Goal: Transaction & Acquisition: Purchase product/service

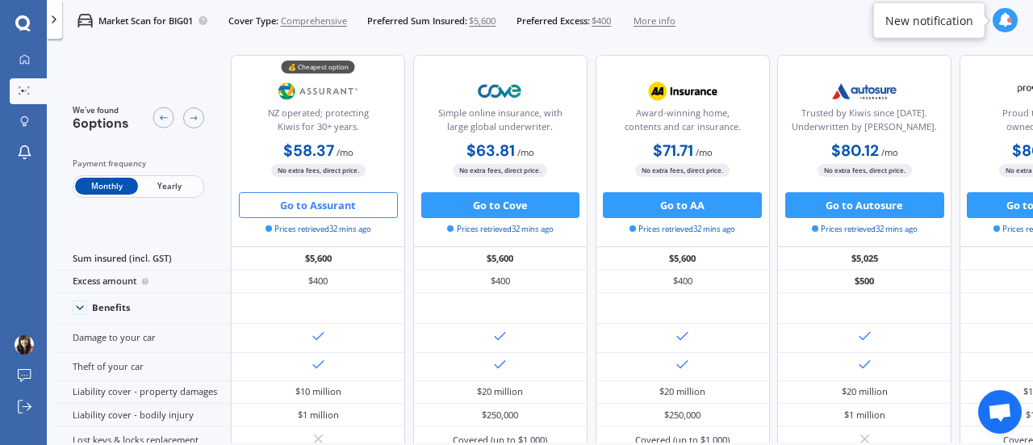
click at [333, 208] on button "Go to Assurant" at bounding box center [318, 205] width 159 height 26
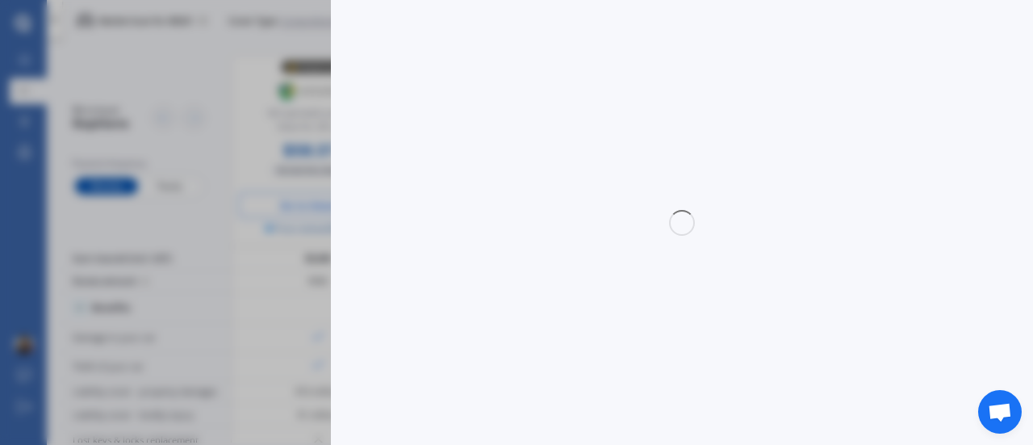
select select "Monthly"
select select "full"
select select "0"
select select "North Shore"
select select "HONDA"
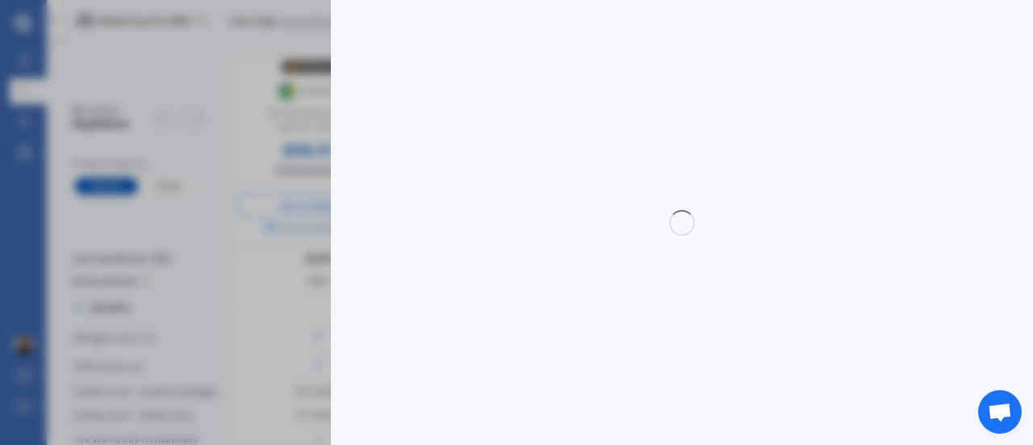
select select "JAZZ"
select select "1.3"
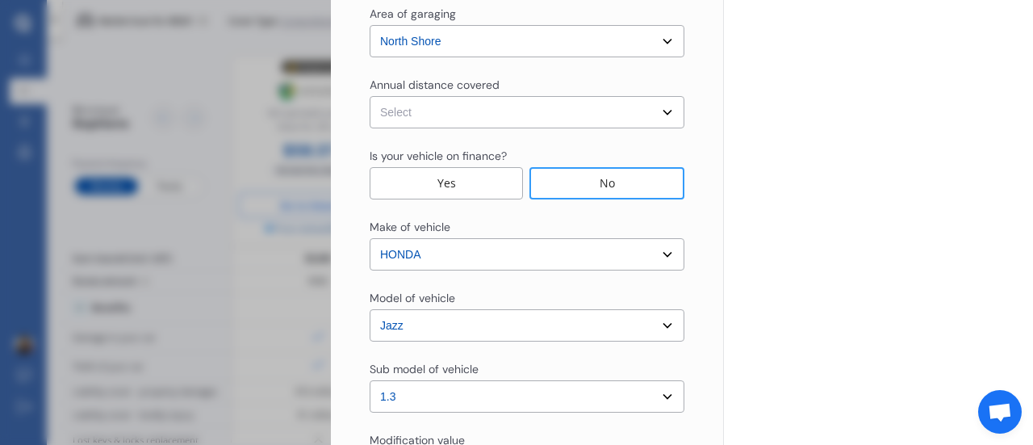
scroll to position [710, 0]
